Goal: Information Seeking & Learning: Learn about a topic

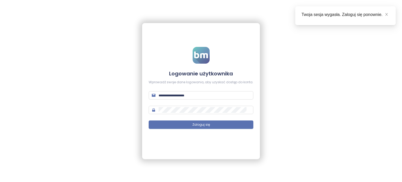
type input "**********"
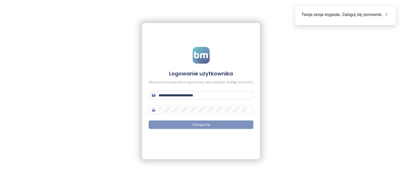
drag, startPoint x: 173, startPoint y: 104, endPoint x: 159, endPoint y: 120, distance: 21.1
click at [159, 120] on form "**********" at bounding box center [201, 91] width 105 height 88
click at [185, 124] on button "Zaloguj się" at bounding box center [201, 124] width 105 height 8
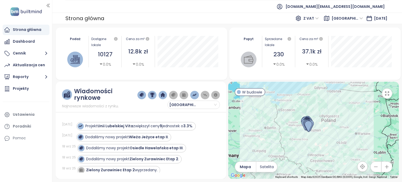
click at [210, 12] on ul "[DOMAIN_NAME][EMAIL_ADDRESS][DOMAIN_NAME]" at bounding box center [227, 6] width 324 height 13
click at [353, 18] on span "[GEOGRAPHIC_DATA]" at bounding box center [347, 18] width 31 height 8
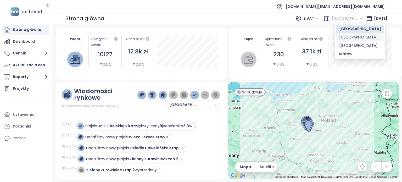
click at [353, 38] on div "[GEOGRAPHIC_DATA]" at bounding box center [360, 37] width 42 height 6
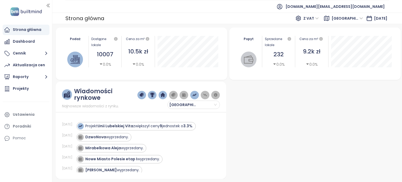
click at [354, 18] on span "[GEOGRAPHIC_DATA]" at bounding box center [347, 18] width 31 height 8
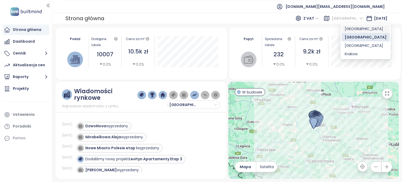
click at [345, 29] on div "[GEOGRAPHIC_DATA]" at bounding box center [366, 29] width 42 height 6
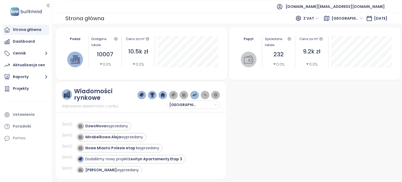
click at [354, 19] on span "[GEOGRAPHIC_DATA]" at bounding box center [347, 18] width 31 height 8
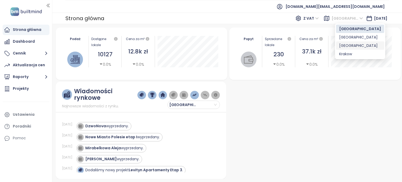
click at [348, 45] on div "[GEOGRAPHIC_DATA]" at bounding box center [360, 46] width 42 height 6
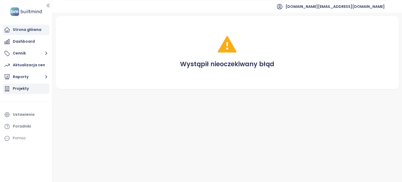
click at [32, 90] on div "Projekty" at bounding box center [26, 89] width 47 height 10
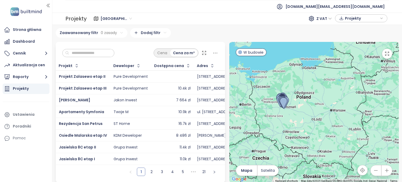
drag, startPoint x: 357, startPoint y: 119, endPoint x: 302, endPoint y: 107, distance: 56.4
click at [302, 107] on div at bounding box center [314, 112] width 170 height 141
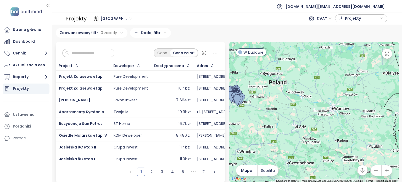
drag, startPoint x: 301, startPoint y: 117, endPoint x: 316, endPoint y: 101, distance: 21.9
click at [316, 101] on div at bounding box center [314, 112] width 170 height 141
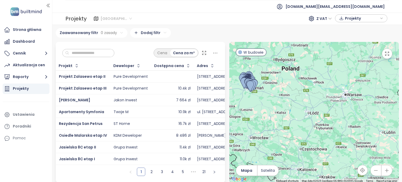
click at [116, 18] on span "[GEOGRAPHIC_DATA]" at bounding box center [116, 19] width 31 height 8
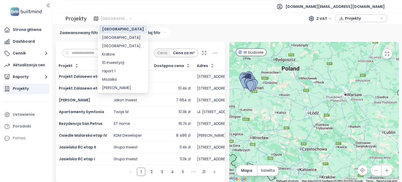
click at [123, 36] on div "[GEOGRAPHIC_DATA]" at bounding box center [123, 38] width 42 height 6
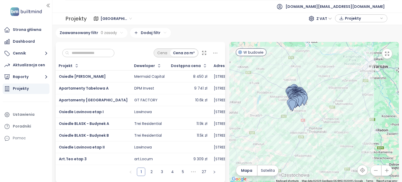
drag, startPoint x: 366, startPoint y: 113, endPoint x: 343, endPoint y: 113, distance: 23.1
click at [343, 113] on div at bounding box center [314, 112] width 170 height 141
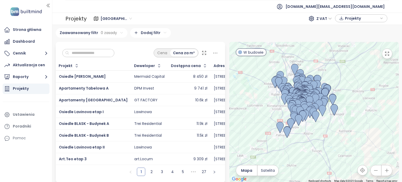
click at [110, 52] on input "text" at bounding box center [90, 53] width 42 height 8
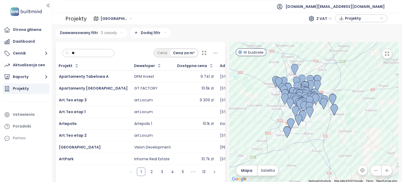
type input "*"
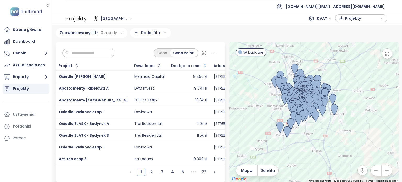
click at [202, 64] on icon "button" at bounding box center [204, 65] width 5 height 5
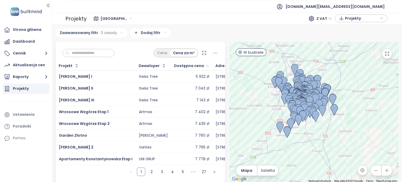
click at [206, 66] on icon "button" at bounding box center [207, 65] width 2 height 1
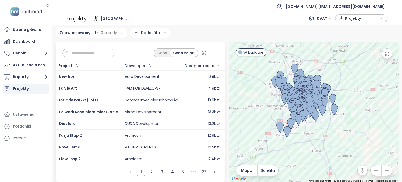
click at [216, 66] on icon "button" at bounding box center [218, 66] width 4 height 6
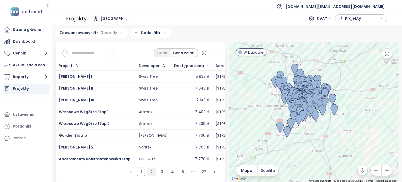
click at [150, 174] on link "2" at bounding box center [152, 172] width 8 height 8
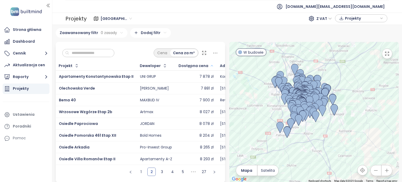
click at [203, 53] on icon at bounding box center [204, 52] width 5 height 5
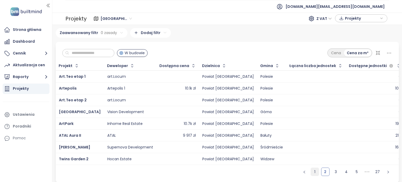
click at [311, 176] on link "1" at bounding box center [315, 172] width 8 height 8
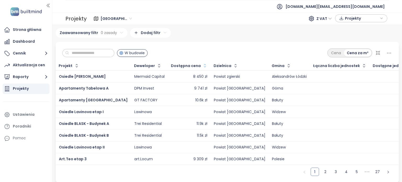
click at [202, 64] on icon "button" at bounding box center [204, 65] width 5 height 5
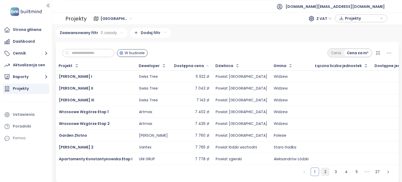
click at [321, 176] on link "2" at bounding box center [325, 172] width 8 height 8
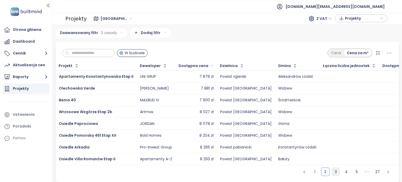
click at [332, 176] on link "3" at bounding box center [336, 172] width 8 height 8
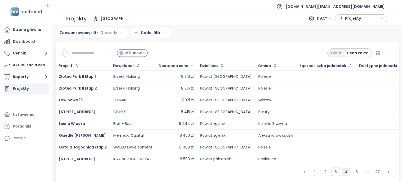
click at [345, 176] on link "4" at bounding box center [346, 172] width 8 height 8
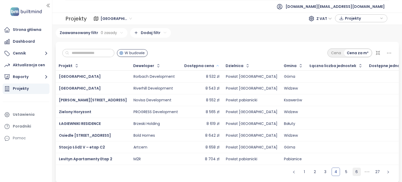
click at [355, 176] on link "6" at bounding box center [357, 172] width 8 height 8
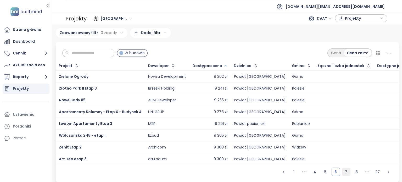
click at [343, 175] on link "7" at bounding box center [346, 172] width 8 height 8
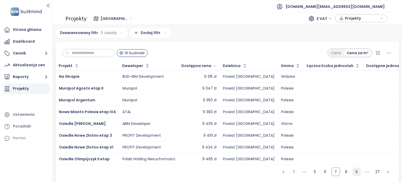
click at [353, 175] on link "9" at bounding box center [357, 172] width 8 height 8
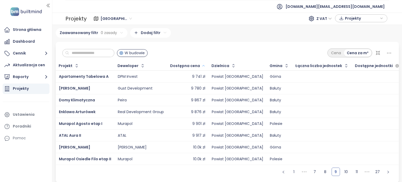
click at [347, 175] on ul "1 ••• 7 8 9 10 11 ••• 27" at bounding box center [336, 174] width 126 height 18
click at [344, 176] on link "10" at bounding box center [346, 172] width 8 height 8
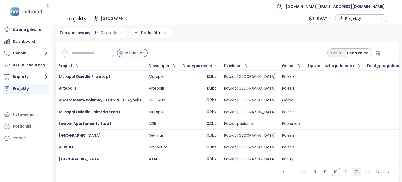
click at [353, 174] on link "12" at bounding box center [357, 172] width 8 height 8
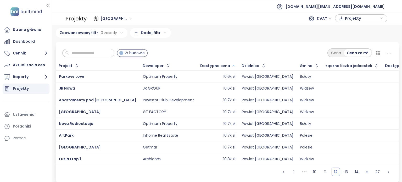
click at [365, 176] on span "•••" at bounding box center [367, 172] width 8 height 8
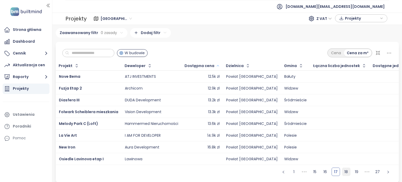
click at [343, 175] on link "18" at bounding box center [346, 172] width 8 height 8
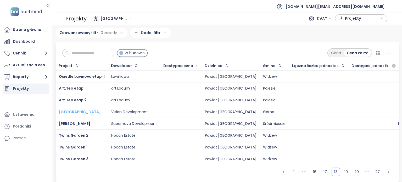
click at [80, 112] on span "[GEOGRAPHIC_DATA]" at bounding box center [80, 111] width 42 height 5
click at [321, 176] on link "17" at bounding box center [325, 172] width 8 height 8
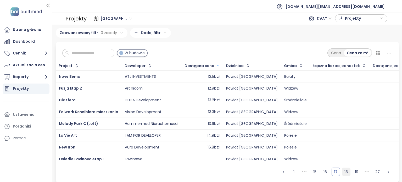
click at [342, 174] on link "18" at bounding box center [346, 172] width 8 height 8
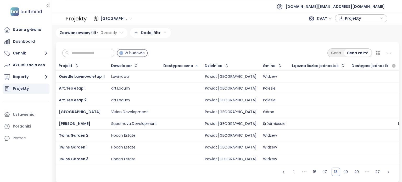
click at [169, 121] on div at bounding box center [181, 123] width 35 height 6
click at [101, 122] on div "[PERSON_NAME]" at bounding box center [82, 123] width 46 height 6
click at [186, 121] on div at bounding box center [181, 123] width 35 height 6
click at [86, 123] on span "[PERSON_NAME]" at bounding box center [74, 123] width 31 height 5
click at [32, 34] on div "Strona główna" at bounding box center [26, 30] width 47 height 10
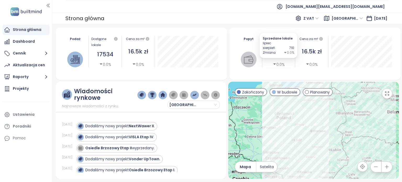
click at [353, 18] on span "[GEOGRAPHIC_DATA]" at bounding box center [347, 18] width 31 height 8
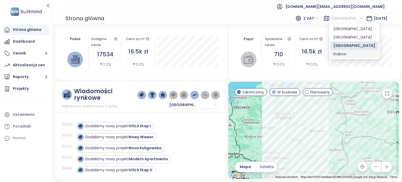
click at [338, 54] on div "Krakow" at bounding box center [355, 54] width 42 height 6
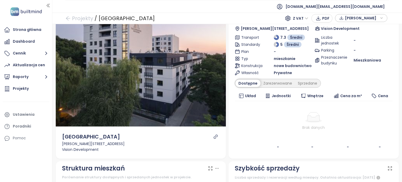
scroll to position [52, 0]
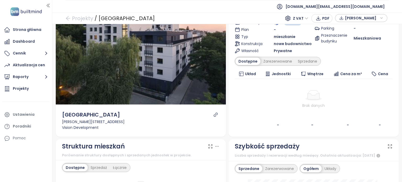
click at [214, 114] on icon "link" at bounding box center [216, 115] width 4 height 4
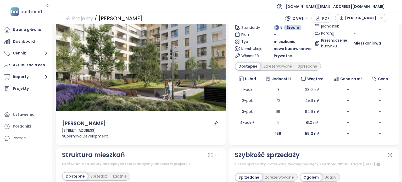
scroll to position [26, 0]
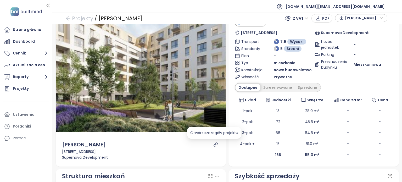
click at [215, 143] on icon "link" at bounding box center [215, 144] width 5 height 5
